Goal: Check status: Check status

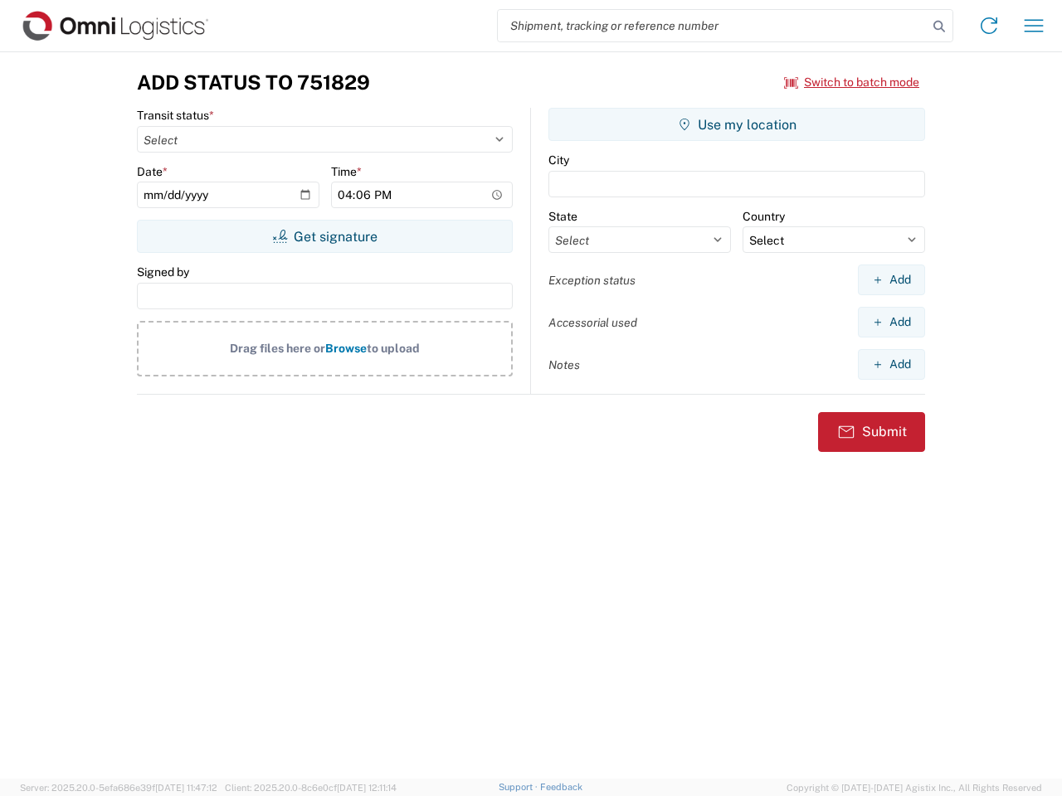
click at [712, 26] on input "search" at bounding box center [713, 26] width 430 height 32
click at [939, 27] on icon at bounding box center [938, 26] width 23 height 23
click at [989, 26] on icon at bounding box center [988, 25] width 27 height 27
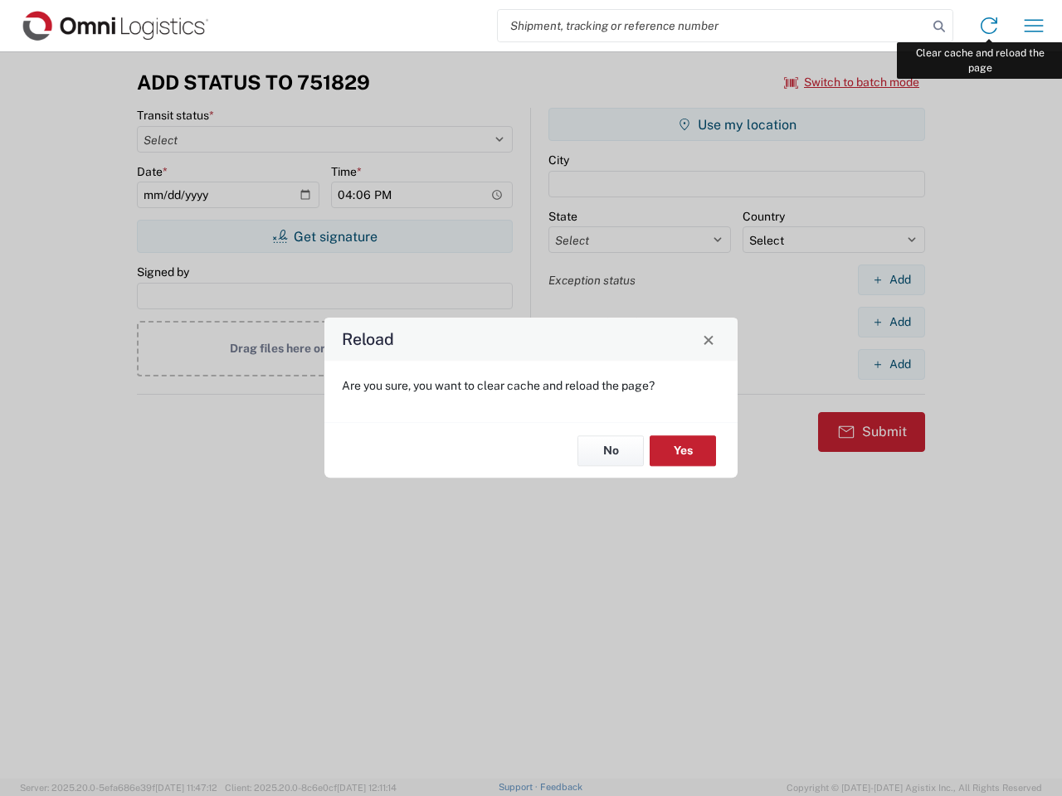
click at [1033, 26] on div "Reload Are you sure, you want to clear cache and reload the page? No Yes" at bounding box center [531, 398] width 1062 height 796
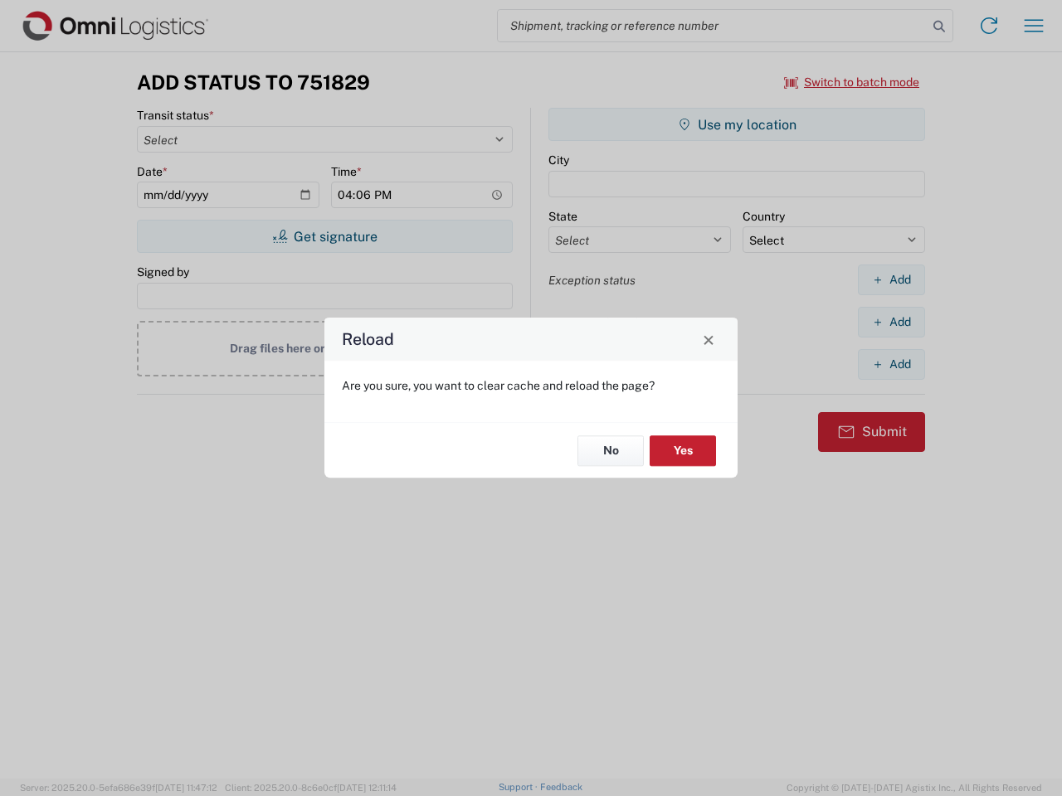
click at [852, 82] on div "Reload Are you sure, you want to clear cache and reload the page? No Yes" at bounding box center [531, 398] width 1062 height 796
click at [324, 236] on div "Reload Are you sure, you want to clear cache and reload the page? No Yes" at bounding box center [531, 398] width 1062 height 796
click at [737, 124] on div "Reload Are you sure, you want to clear cache and reload the page? No Yes" at bounding box center [531, 398] width 1062 height 796
click at [891, 280] on div "Reload Are you sure, you want to clear cache and reload the page? No Yes" at bounding box center [531, 398] width 1062 height 796
click at [891, 322] on div "Reload Are you sure, you want to clear cache and reload the page? No Yes" at bounding box center [531, 398] width 1062 height 796
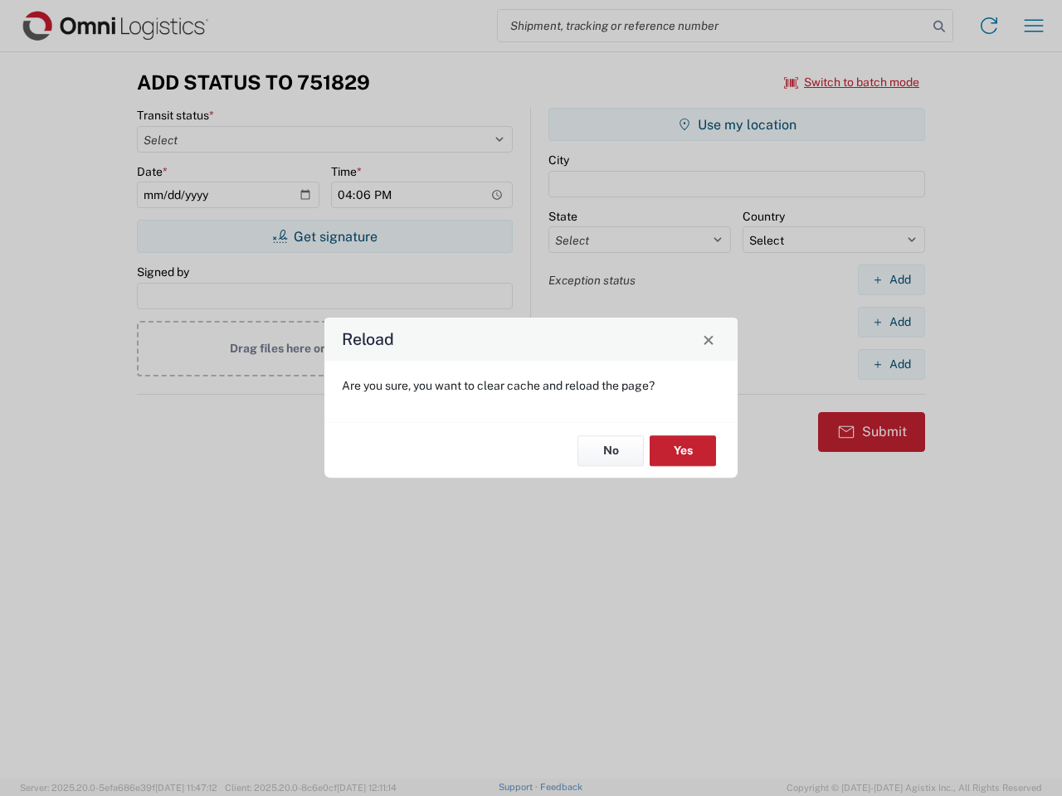
click at [891, 364] on div "Reload Are you sure, you want to clear cache and reload the page? No Yes" at bounding box center [531, 398] width 1062 height 796
